Goal: Entertainment & Leisure: Consume media (video, audio)

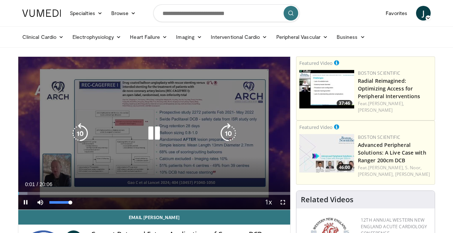
drag, startPoint x: 50, startPoint y: 202, endPoint x: 77, endPoint y: 203, distance: 27.5
click at [77, 203] on div "Mute 100%" at bounding box center [58, 202] width 51 height 15
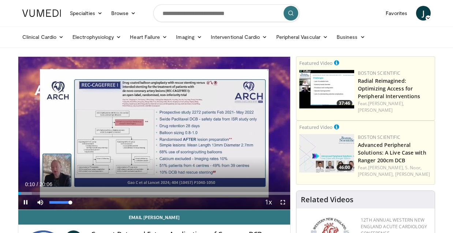
drag, startPoint x: 71, startPoint y: 202, endPoint x: 78, endPoint y: 202, distance: 6.6
click at [78, 202] on div "Mute 100%" at bounding box center [58, 202] width 51 height 15
